Goal: Task Accomplishment & Management: Complete application form

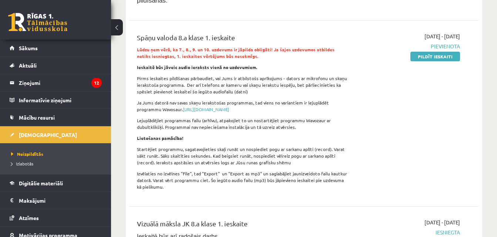
scroll to position [179, 0]
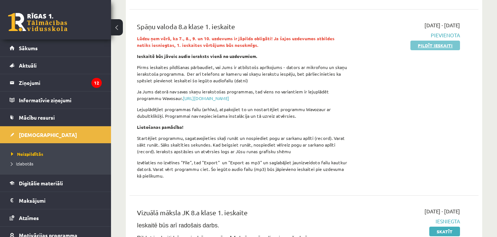
click at [446, 41] on link "Pildīt ieskaiti" at bounding box center [435, 46] width 50 height 10
click at [417, 41] on link "Pildīt ieskaiti" at bounding box center [435, 46] width 50 height 10
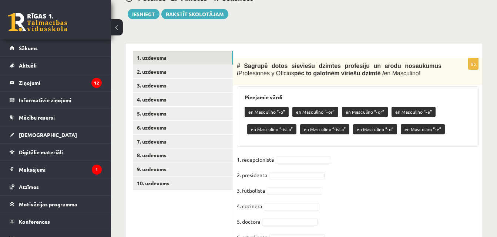
scroll to position [212, 0]
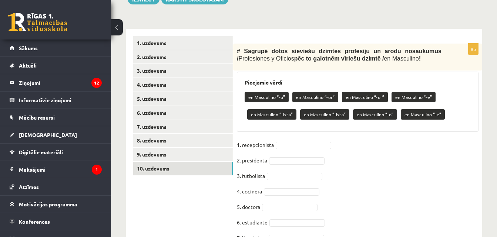
click at [216, 165] on link "10. uzdevums" at bounding box center [182, 169] width 99 height 14
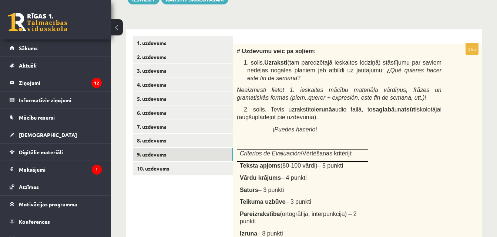
click at [200, 148] on link "9. uzdevums" at bounding box center [182, 155] width 99 height 14
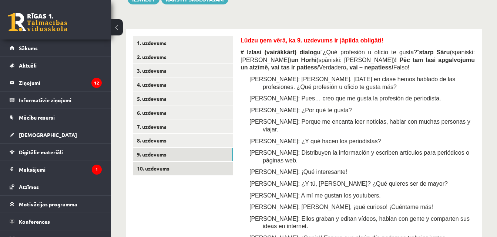
click at [197, 162] on link "10. uzdevums" at bounding box center [182, 169] width 99 height 14
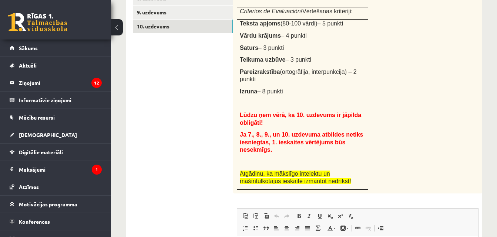
scroll to position [364, 0]
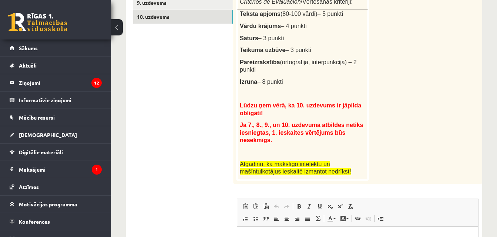
drag, startPoint x: 494, startPoint y: 137, endPoint x: 485, endPoint y: 93, distance: 44.9
click at [485, 93] on div "Spāņu valoda 8. klase 1. ieskaite_2025 , Elizabete Kaupere (8.a JK klase) Lūdzu…" at bounding box center [304, 20] width 386 height 710
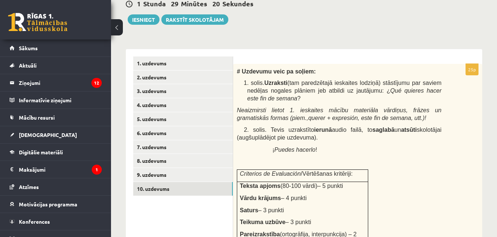
scroll to position [186, 0]
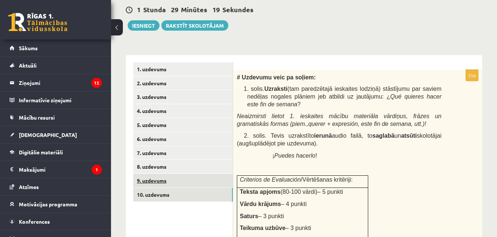
click at [152, 174] on link "9. uzdevums" at bounding box center [182, 181] width 99 height 14
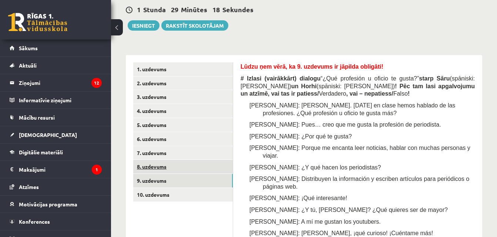
click at [151, 163] on link "8. uzdevums" at bounding box center [182, 167] width 99 height 14
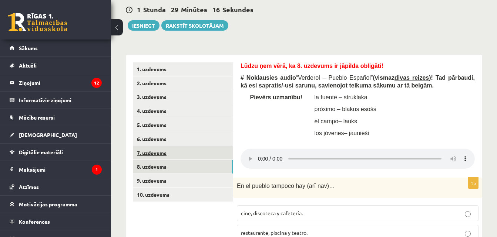
click at [153, 146] on link "7. uzdevums" at bounding box center [182, 153] width 99 height 14
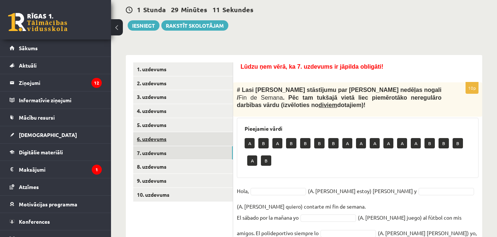
click at [184, 139] on link "6. uzdevums" at bounding box center [182, 139] width 99 height 14
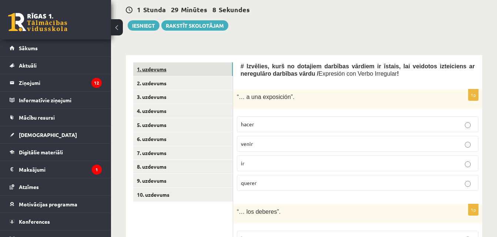
click at [156, 63] on link "1. uzdevums" at bounding box center [182, 70] width 99 height 14
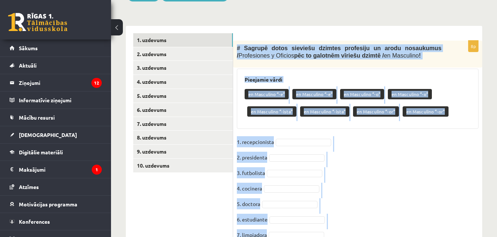
scroll to position [258, 0]
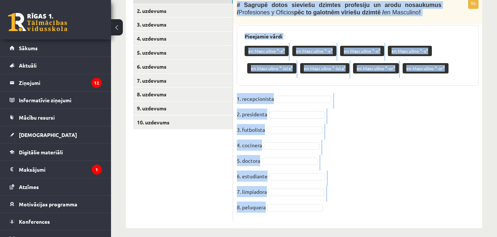
drag, startPoint x: 234, startPoint y: 71, endPoint x: 357, endPoint y: 197, distance: 176.3
click at [357, 197] on div "8p # Sagrupē dotos sieviešu dzimtes profesiju un arodu nosaukumus / Profesiones…" at bounding box center [357, 109] width 249 height 224
copy div "# Sagrupē dotos sieviešu dzimtes profesiju un arodu nosaukumus / Profesiones y …"
click at [469, 134] on fieldset "1. recepcionista 2. presidenta 3. futbolista 4. cocinera 5. doctora 6. estudian…" at bounding box center [358, 155] width 242 height 124
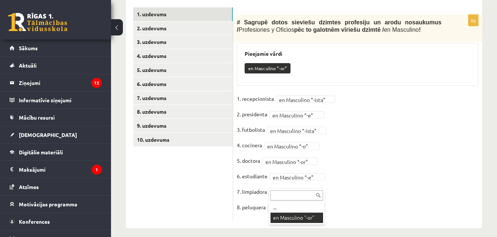
scroll to position [223, 0]
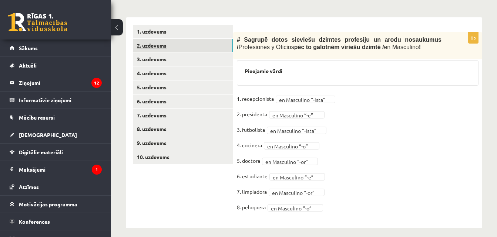
click at [191, 41] on link "2. uzdevums" at bounding box center [182, 46] width 99 height 14
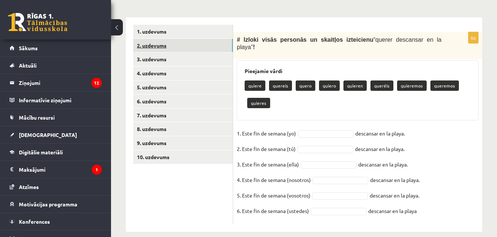
scroll to position [219, 0]
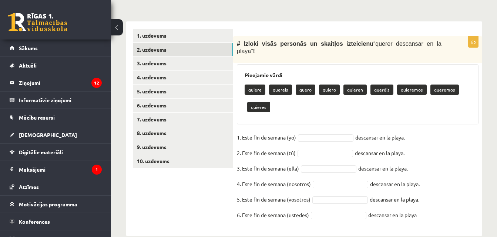
drag, startPoint x: 246, startPoint y: 53, endPoint x: 429, endPoint y: 203, distance: 236.4
click at [429, 203] on div "6p # Izloki visās personās un skaitļos izteicienu “ querer descansar en la play…" at bounding box center [357, 132] width 249 height 193
copy div "# Izloki visās personās un skaitļos izteicienu “ querer descansar en la playa ”…"
click at [323, 132] on fieldset "1. Este fin de semana (yo) descansar en la playa. 2. Este fin de semana (tú) de…" at bounding box center [358, 178] width 242 height 93
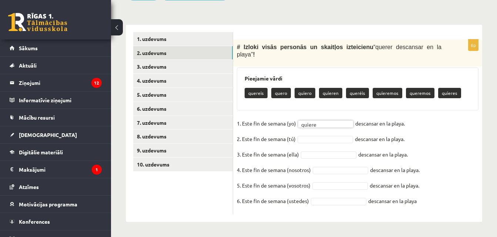
scroll to position [202, 0]
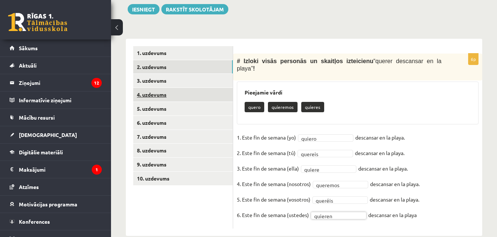
click at [168, 88] on link "4. uzdevums" at bounding box center [182, 95] width 99 height 14
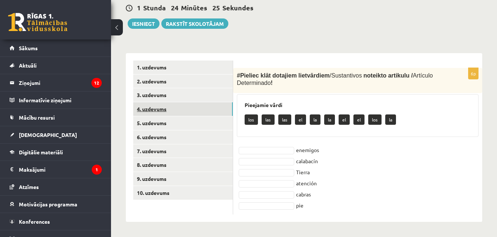
scroll to position [181, 0]
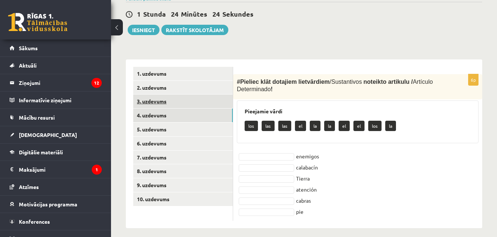
click at [176, 95] on link "3. uzdevums" at bounding box center [182, 102] width 99 height 14
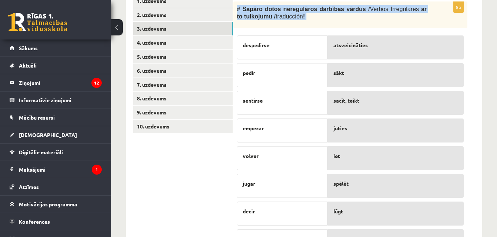
scroll to position [290, 0]
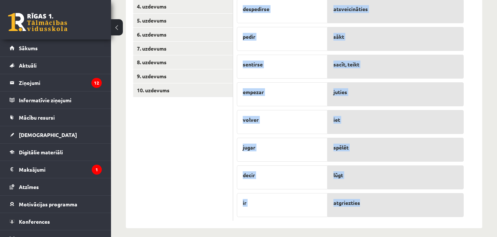
drag, startPoint x: 236, startPoint y: 73, endPoint x: 370, endPoint y: 200, distance: 184.5
click at [370, 200] on div "8p # Sapāro dotos neregulāros darbības vārdus / Verbos Irregulares ar to tulkoj…" at bounding box center [350, 93] width 234 height 256
copy div "# Sapāro dotos neregulāros darbības vārdus / Verbos Irregulares ar to tulkojumu…"
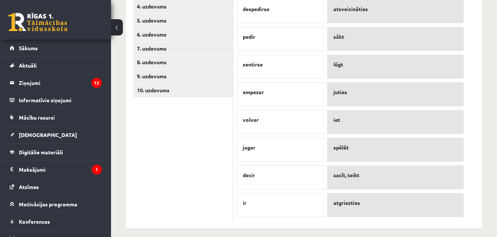
click at [361, 55] on div "lūgt" at bounding box center [395, 67] width 136 height 24
drag, startPoint x: 270, startPoint y: 26, endPoint x: 237, endPoint y: 27, distance: 33.7
click at [237, 27] on div "pedir" at bounding box center [282, 39] width 91 height 24
drag, startPoint x: 274, startPoint y: 13, endPoint x: 295, endPoint y: 13, distance: 21.1
click at [295, 13] on div "despedirse" at bounding box center [282, 11] width 91 height 24
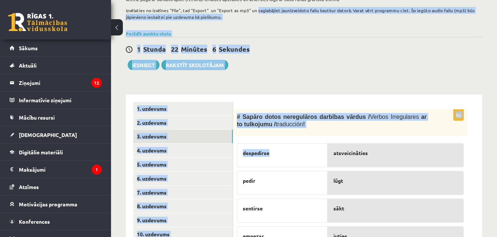
scroll to position [136, 0]
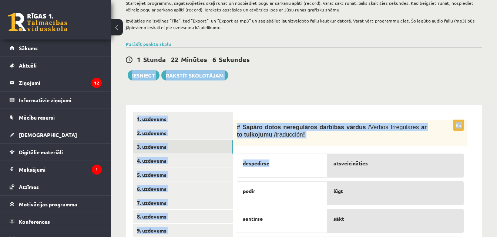
drag, startPoint x: 273, startPoint y: 2, endPoint x: 291, endPoint y: 63, distance: 63.9
click at [291, 63] on div "Spāņu valoda 8. klase 1. ieskaite_2025 , Elizabete Kaupere (8.a JK klase) Lūdzu…" at bounding box center [304, 145] width 386 height 505
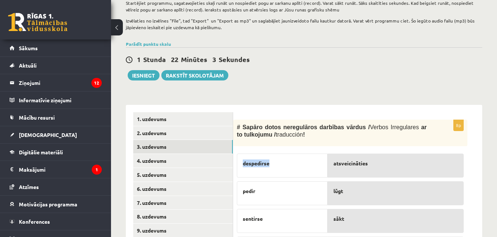
drag, startPoint x: 274, startPoint y: 159, endPoint x: 239, endPoint y: 157, distance: 34.5
click at [239, 157] on div "despedirse" at bounding box center [282, 166] width 91 height 24
copy span "despedirse"
click at [313, 65] on div "1 Stunda 20 Minūtes 25 Sekundes Ieskaite saglabāta! Iesniegt Rakstīt skolotājam" at bounding box center [304, 63] width 356 height 33
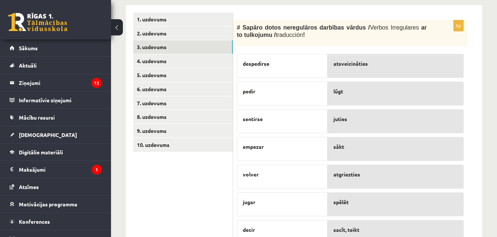
scroll to position [234, 0]
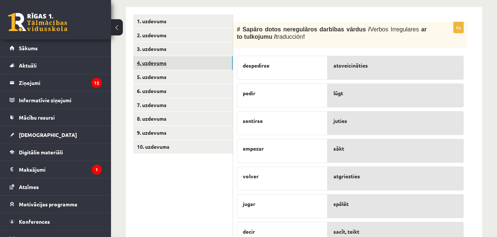
click at [194, 56] on link "4. uzdevums" at bounding box center [182, 63] width 99 height 14
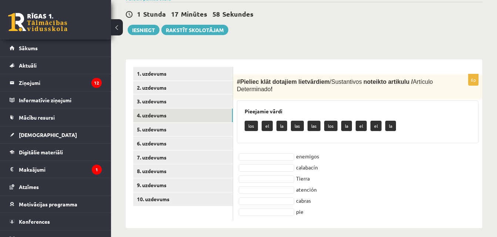
drag, startPoint x: 238, startPoint y: 74, endPoint x: 376, endPoint y: 234, distance: 211.6
click at [376, 234] on div "Spāņu valoda 8. klase 1. ieskaite_2025 , Elizabete Kaupere (8.a JK klase) Lūdzu…" at bounding box center [304, 45] width 386 height 396
copy div "Pieliec klāt dotajiem lietvārdiem / Sustantivos noteikto artikulu / Artículo De…"
click at [365, 87] on div "# Pieliec klāt dotajiem lietvārdiem / Sustantivos noteikto artikulu / Artículo …" at bounding box center [357, 86] width 249 height 25
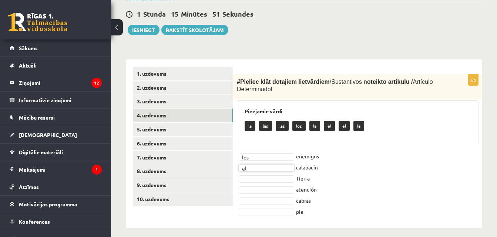
click at [265, 179] on fieldset "los *** enemigos el ** calabacín Tierra atención cabras pie" at bounding box center [358, 184] width 242 height 67
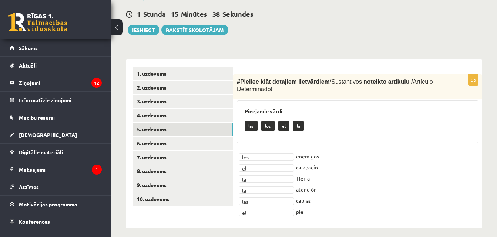
click at [199, 123] on link "5. uzdevums" at bounding box center [182, 130] width 99 height 14
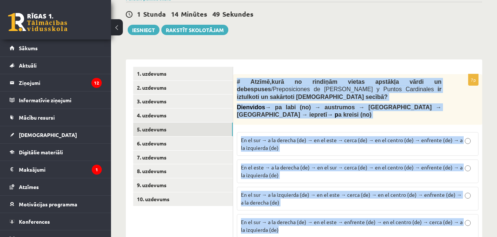
scroll to position [189, 0]
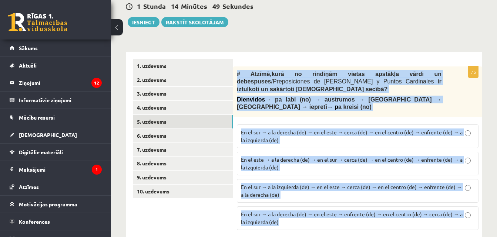
drag, startPoint x: 234, startPoint y: 72, endPoint x: 334, endPoint y: 242, distance: 197.2
copy div "# Atzīmē , kurā no rindiņām vietas apstākļa vārdi un debespuses / Preposiciones…"
click at [257, 36] on div "Spāņu valoda 8. klase 1. ieskaite_2025 , Elizabete Kaupere (8.a JK klase) Lūdzu…" at bounding box center [304, 48] width 386 height 419
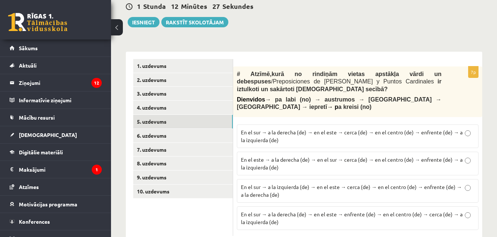
click at [327, 129] on span "En el sur → a la derecha (de) → en el este → cerca (de) → en el centro (de) → e…" at bounding box center [352, 136] width 222 height 14
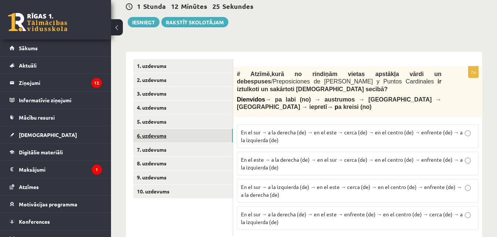
click at [215, 129] on link "6. uzdevums" at bounding box center [182, 136] width 99 height 14
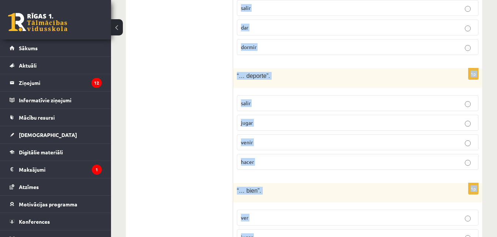
scroll to position [506, 0]
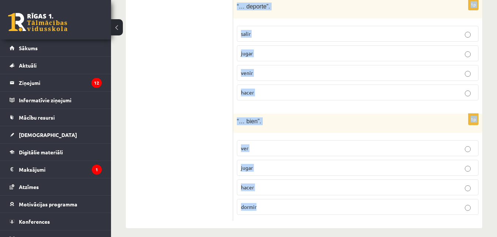
drag, startPoint x: 236, startPoint y: 53, endPoint x: 326, endPoint y: 214, distance: 184.5
copy form "# Izvēlies, kurš no dotajiem darbības vārdiem ir īstais, lai veidotos izteicien…"
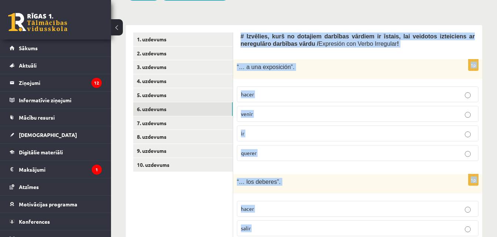
scroll to position [224, 0]
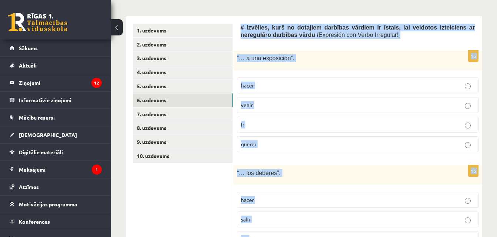
click at [253, 124] on label "ir" at bounding box center [358, 125] width 242 height 16
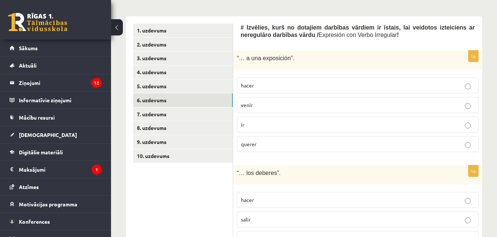
click at [266, 199] on label "hacer" at bounding box center [358, 200] width 242 height 16
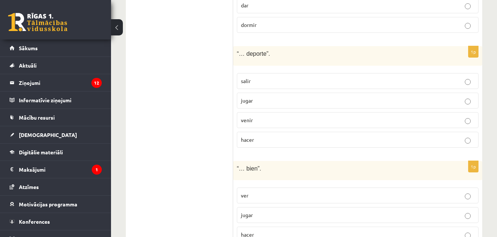
scroll to position [471, 0]
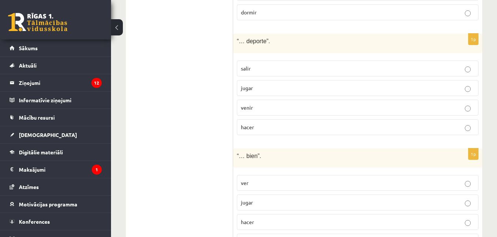
click at [267, 124] on p "hacer" at bounding box center [357, 128] width 233 height 8
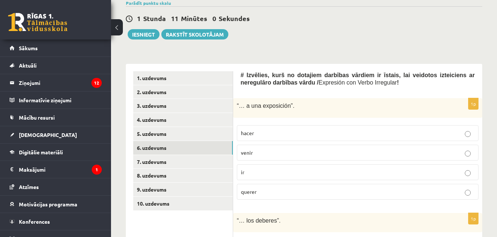
scroll to position [185, 0]
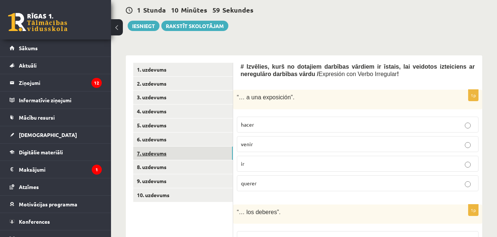
click at [216, 147] on link "7. uzdevums" at bounding box center [182, 154] width 99 height 14
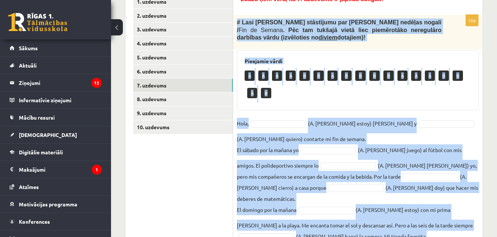
scroll to position [297, 0]
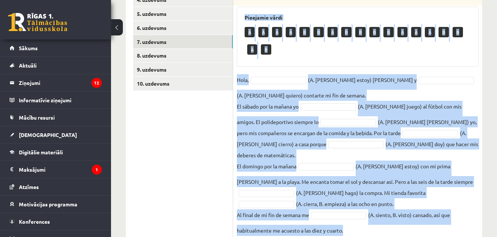
drag, startPoint x: 235, startPoint y: 81, endPoint x: 360, endPoint y: 212, distance: 181.3
click at [360, 212] on div "10p # Lasi Pedro stāstījumu par viņa nedēļas nogali / Fin de Semana . Pēc tam t…" at bounding box center [357, 105] width 249 height 269
copy div "# Lasi Pedro stāstījumu par viņa nedēļas nogali / Fin de Semana . Pēc tam tukša…"
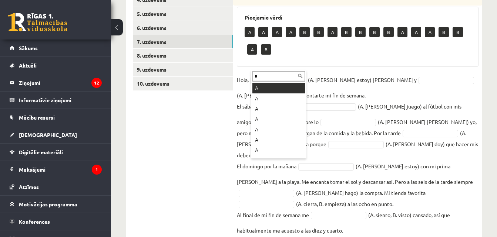
type input "*"
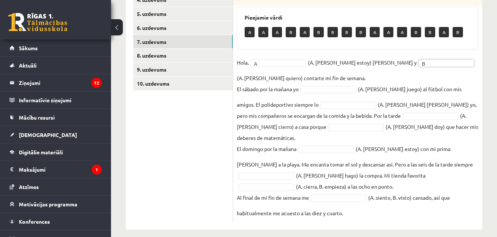
scroll to position [280, 0]
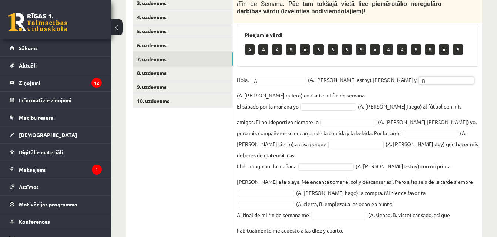
click at [332, 89] on fieldset "Hola, A * (A. soy, B. estoy) Pedro y B * (A. tengo, B. quiero) contarte mi fin …" at bounding box center [358, 155] width 242 height 162
click at [318, 146] on fieldset "Hola, A * (A. soy, B. estoy) Pedro y B * (A. tengo, B. quiero) contarte mi fin …" at bounding box center [358, 155] width 242 height 162
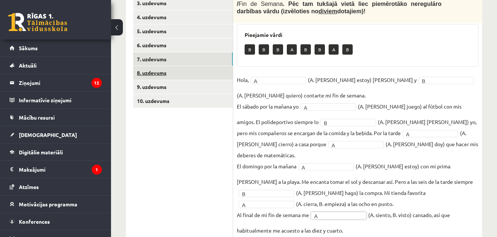
click at [201, 66] on link "8. uzdevums" at bounding box center [182, 73] width 99 height 14
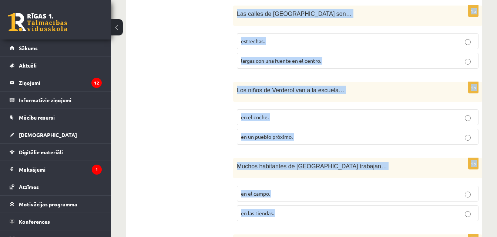
scroll to position [899, 0]
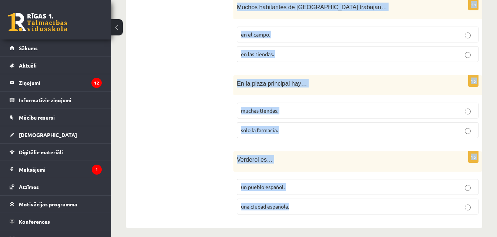
drag, startPoint x: 237, startPoint y: 101, endPoint x: 307, endPoint y: 197, distance: 118.3
copy form "En el pueblo tampoco hay (arī nav)… cine, discoteca y cafetería. restaurante, p…"
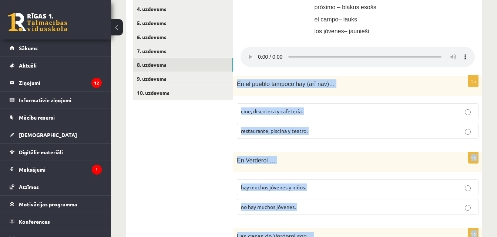
scroll to position [290, 0]
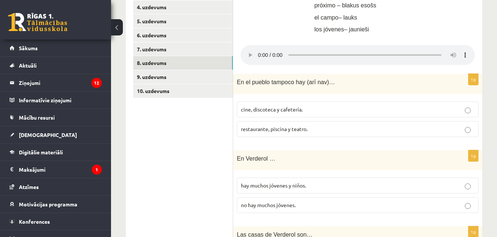
click at [297, 126] on span "restaurante, piscina y teatro." at bounding box center [274, 129] width 67 height 7
click at [288, 107] on p "cine, discoteca y cafetería." at bounding box center [357, 110] width 233 height 8
click at [281, 106] on span "cine, discoteca y cafetería." at bounding box center [272, 109] width 62 height 7
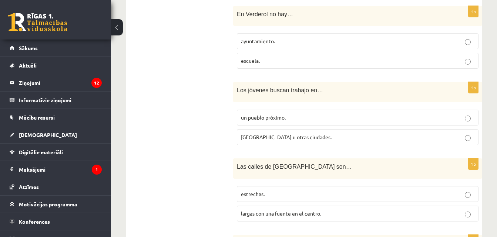
scroll to position [589, 0]
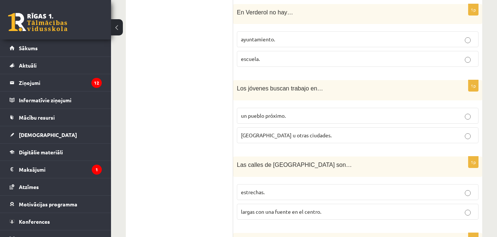
click at [315, 55] on p "escuela." at bounding box center [357, 59] width 233 height 8
click at [305, 128] on label "Barcelona u otras ciudades." at bounding box center [358, 136] width 242 height 16
click at [261, 55] on p "escuela." at bounding box center [357, 59] width 233 height 8
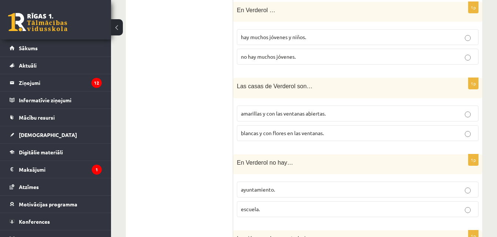
scroll to position [436, 0]
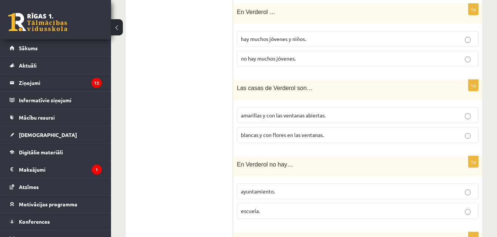
click at [399, 51] on label "no hay muchos jóvenes." at bounding box center [358, 59] width 242 height 16
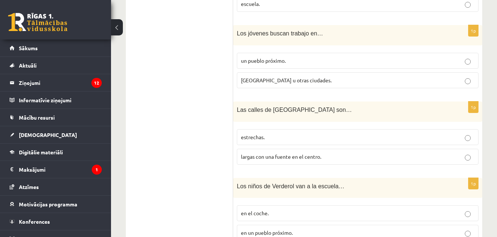
click at [313, 153] on span "largas con una fuente en el centro." at bounding box center [281, 156] width 80 height 7
click at [305, 134] on p "estrechas." at bounding box center [357, 138] width 233 height 8
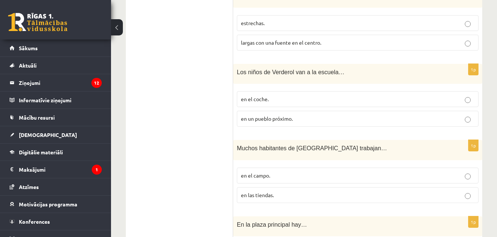
scroll to position [764, 0]
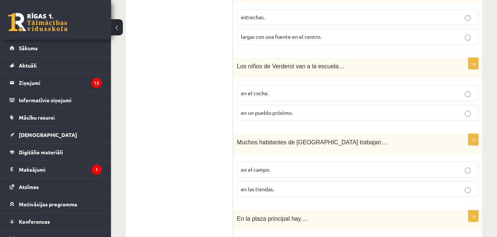
click at [379, 109] on p "en un pueblo próximo." at bounding box center [357, 113] width 233 height 8
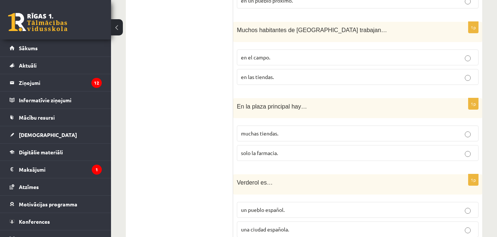
scroll to position [899, 0]
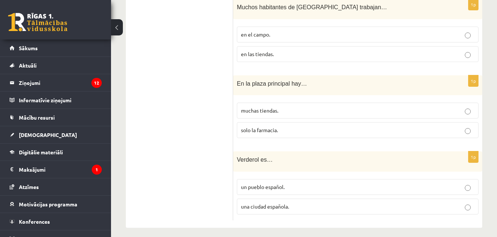
click at [318, 183] on p "un pueblo español." at bounding box center [357, 187] width 233 height 8
click at [289, 91] on div "1p En la plaza principal hay… muchas tiendas. solo la farmacia." at bounding box center [357, 109] width 249 height 69
click at [297, 107] on p "muchas tiendas." at bounding box center [357, 111] width 233 height 8
click at [260, 27] on label "en el campo." at bounding box center [358, 35] width 242 height 16
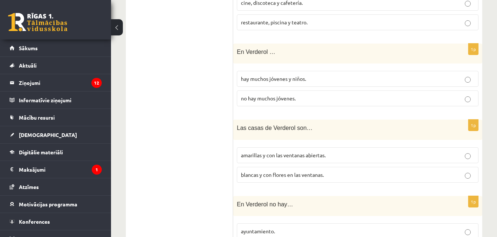
scroll to position [387, 0]
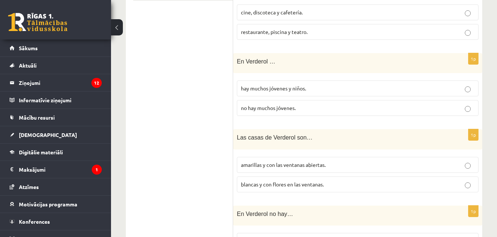
click at [428, 161] on p "amarillas y con las ventanas abiertas." at bounding box center [357, 165] width 233 height 8
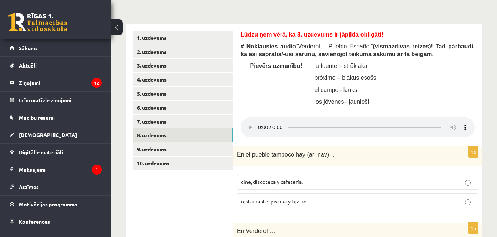
scroll to position [208, 0]
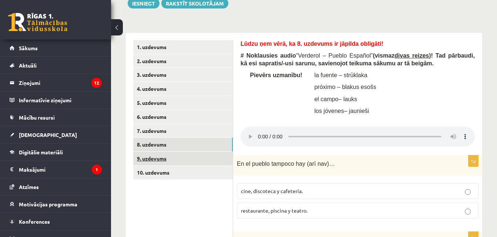
click at [205, 152] on link "9. uzdevums" at bounding box center [182, 159] width 99 height 14
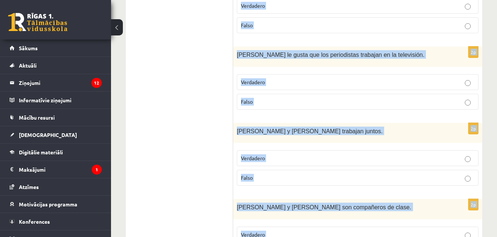
scroll to position [837, 0]
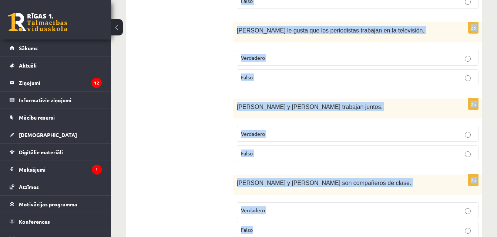
drag, startPoint x: 238, startPoint y: 36, endPoint x: 320, endPoint y: 210, distance: 192.4
copy form "Lūdzu ņem vērā, ka 9. uzdevums ir jāpilda obligāti! # Izlasi (vairākkārt) dialo…"
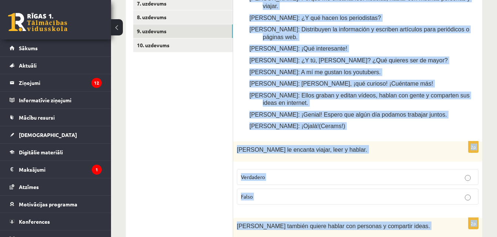
scroll to position [344, 0]
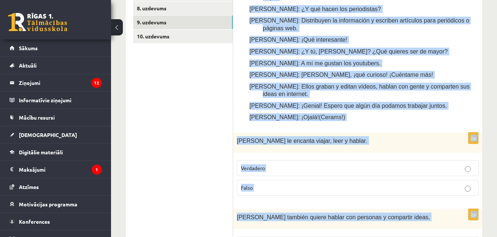
click at [396, 165] on p "Verdadero" at bounding box center [357, 169] width 233 height 8
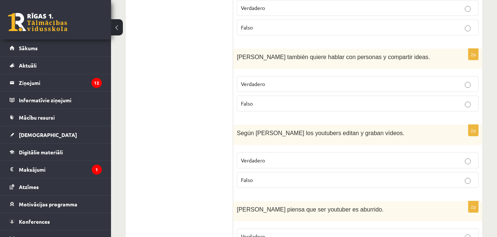
scroll to position [507, 0]
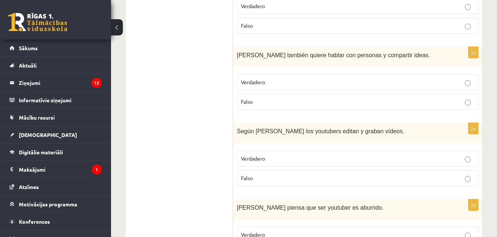
click at [379, 74] on label "Verdadero" at bounding box center [358, 82] width 242 height 16
click at [311, 155] on p "Verdadero" at bounding box center [357, 159] width 233 height 8
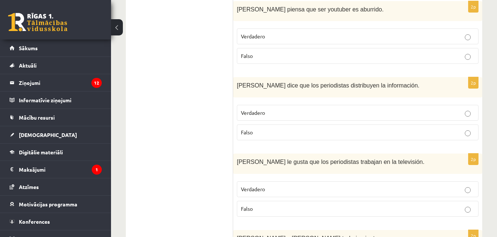
scroll to position [710, 0]
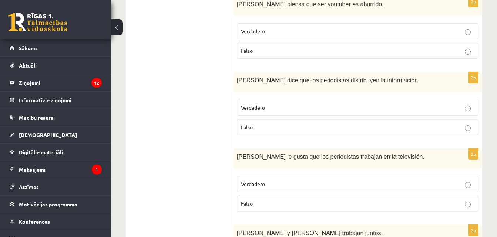
click at [389, 100] on label "Verdadero" at bounding box center [358, 108] width 242 height 16
click at [340, 200] on p "Falso" at bounding box center [357, 204] width 233 height 8
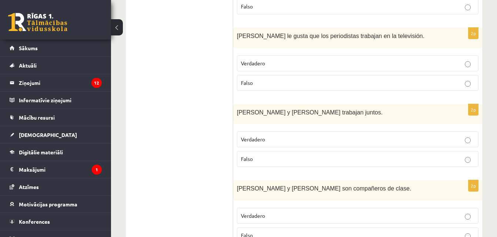
scroll to position [837, 0]
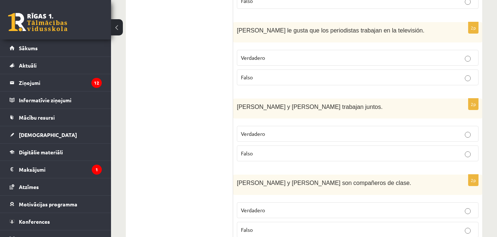
click at [381, 146] on label "Falso" at bounding box center [358, 154] width 242 height 16
click at [281, 203] on label "Verdadero" at bounding box center [358, 211] width 242 height 16
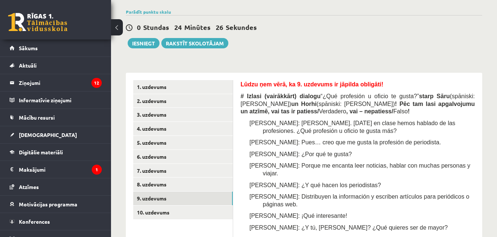
scroll to position [166, 0]
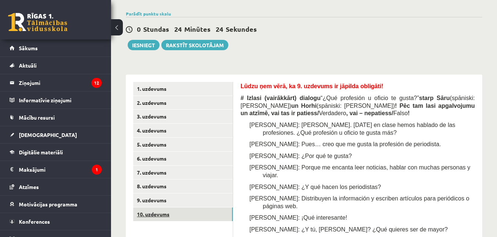
click at [220, 208] on link "10. uzdevums" at bounding box center [182, 215] width 99 height 14
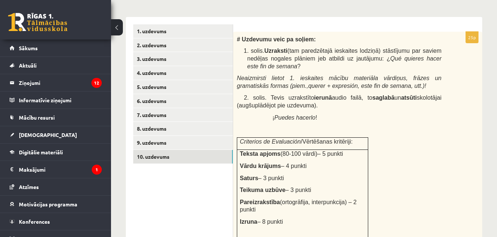
scroll to position [237, 0]
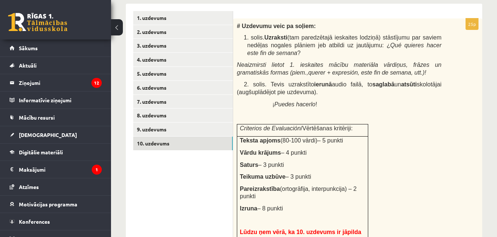
drag, startPoint x: 236, startPoint y: 20, endPoint x: 330, endPoint y: 189, distance: 194.2
click at [330, 189] on div "# Uzdevumu veic pa soļiem: 1. solis. Uzraksti (tam paredzētajā ieskaites lodziņ…" at bounding box center [357, 164] width 249 height 293
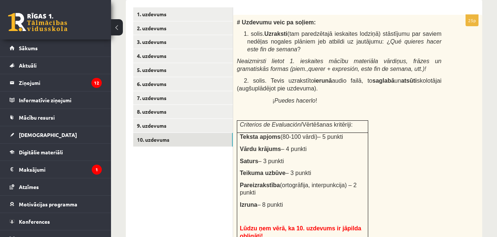
scroll to position [250, 0]
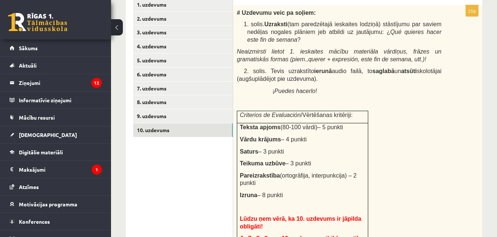
click at [438, 152] on div "# Uzdevumu veic pa soļiem: 1. solis. Uzraksti (tam paredzētajā ieskaites lodziņ…" at bounding box center [357, 151] width 249 height 293
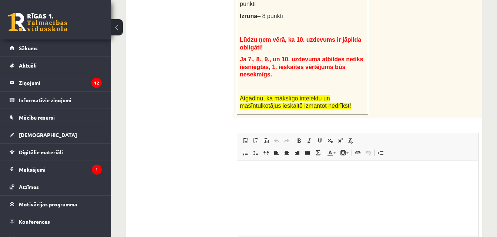
scroll to position [459, 0]
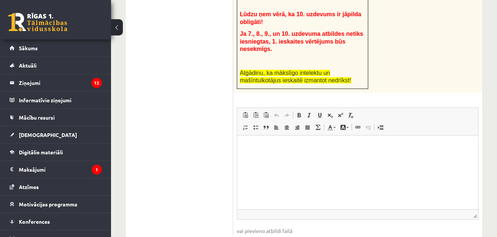
drag, startPoint x: 502, startPoint y: 95, endPoint x: 239, endPoint y: 64, distance: 264.5
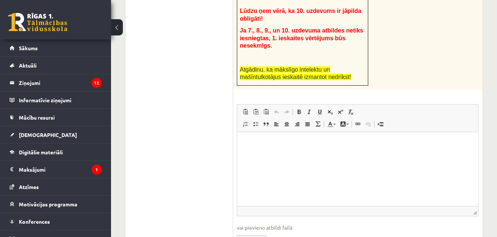
click at [355, 155] on html at bounding box center [357, 143] width 241 height 23
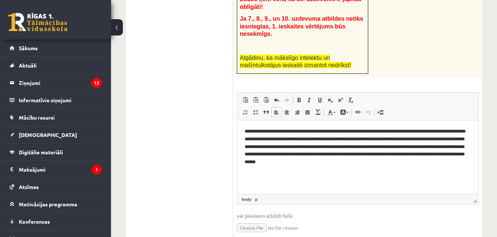
scroll to position [474, 0]
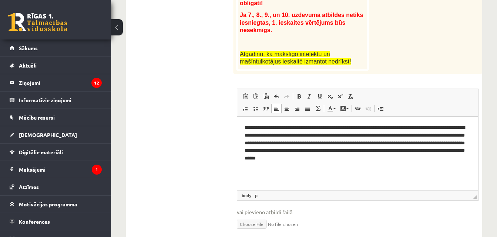
click at [250, 216] on input "file" at bounding box center [358, 223] width 242 height 15
click at [167, 121] on ul "1. uzdevums 2. uzdevums 3. uzdevums 4. uzdevums 5. uzdevums 6. uzdevums 7. uzde…" at bounding box center [183, 8] width 100 height 469
click at [259, 216] on input "file" at bounding box center [358, 223] width 242 height 15
type input "**********"
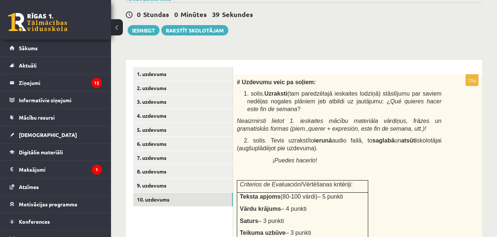
scroll to position [180, 0]
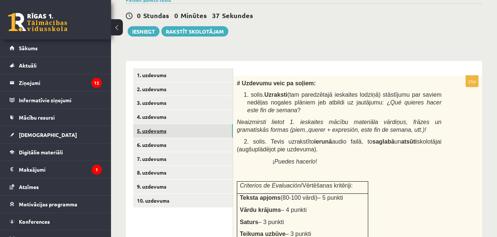
click at [166, 125] on link "5. uzdevums" at bounding box center [182, 131] width 99 height 14
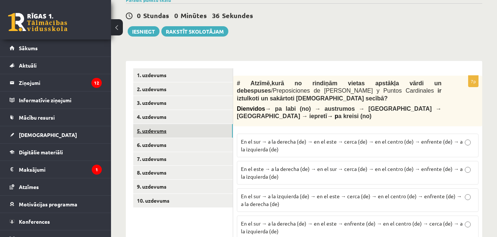
click at [166, 125] on link "5. uzdevums" at bounding box center [182, 131] width 99 height 14
click at [171, 166] on link "8. uzdevums" at bounding box center [182, 173] width 99 height 14
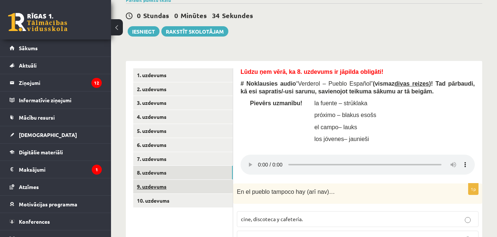
click at [180, 180] on link "9. uzdevums" at bounding box center [182, 187] width 99 height 14
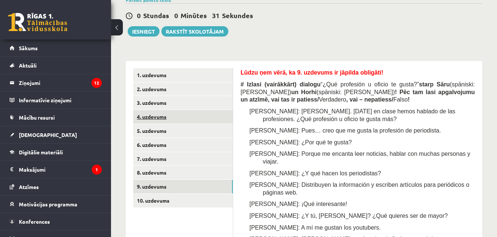
click at [176, 110] on link "4. uzdevums" at bounding box center [182, 117] width 99 height 14
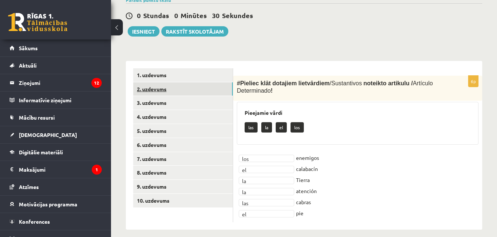
click at [176, 88] on link "2. uzdevums" at bounding box center [182, 89] width 99 height 14
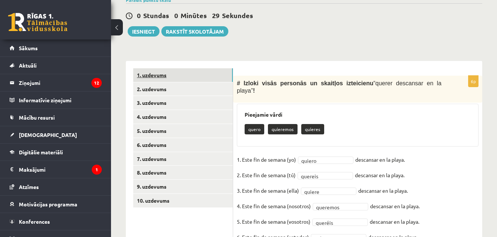
click at [168, 68] on link "1. uzdevums" at bounding box center [182, 75] width 99 height 14
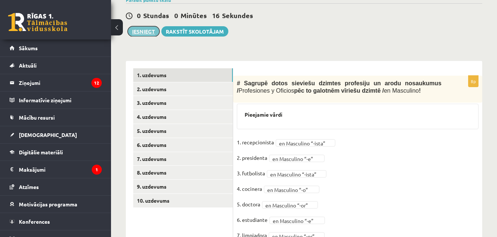
click at [145, 26] on button "Iesniegt" at bounding box center [144, 31] width 32 height 10
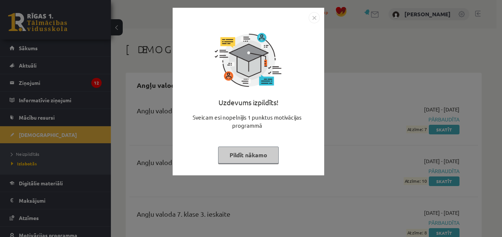
click at [250, 160] on button "Pildīt nākamo" at bounding box center [248, 155] width 61 height 17
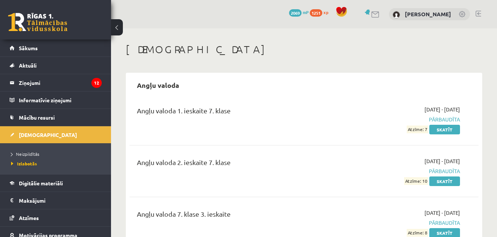
click at [291, 16] on span "2069" at bounding box center [295, 12] width 13 height 7
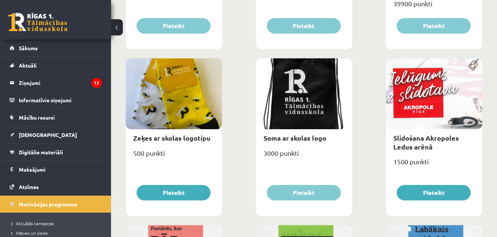
scroll to position [720, 0]
